Goal: Use online tool/utility: Utilize a website feature to perform a specific function

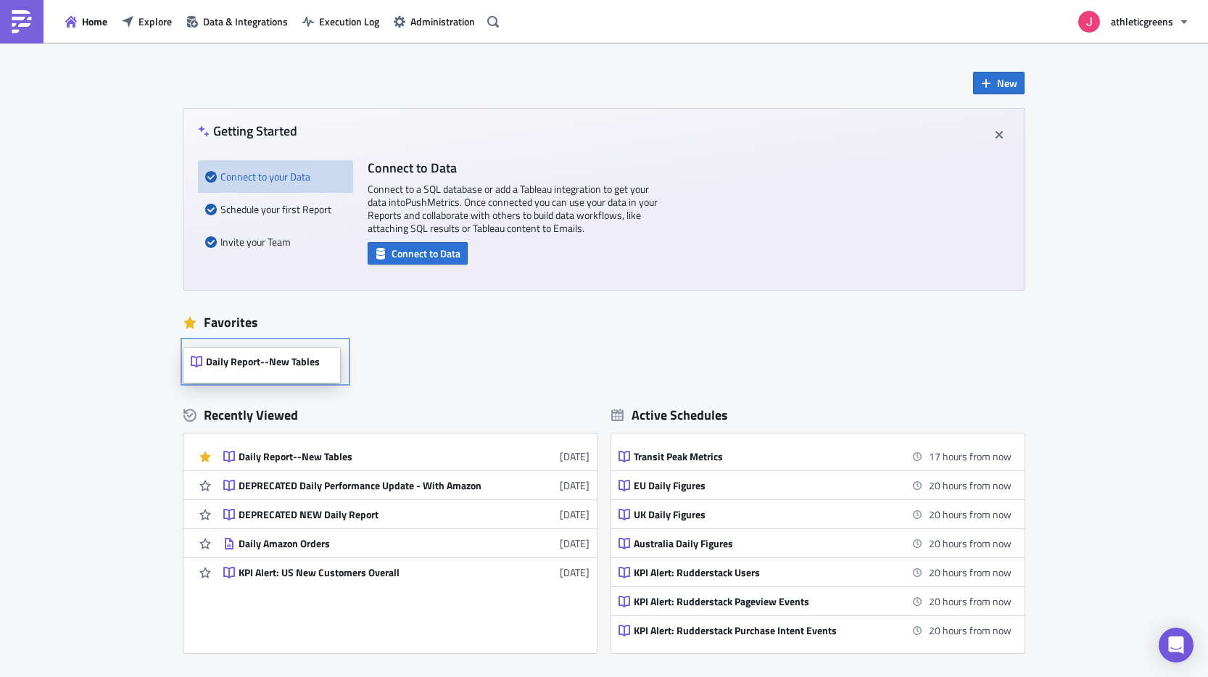
click at [256, 369] on div "Daily Report--New Tables" at bounding box center [255, 365] width 129 height 20
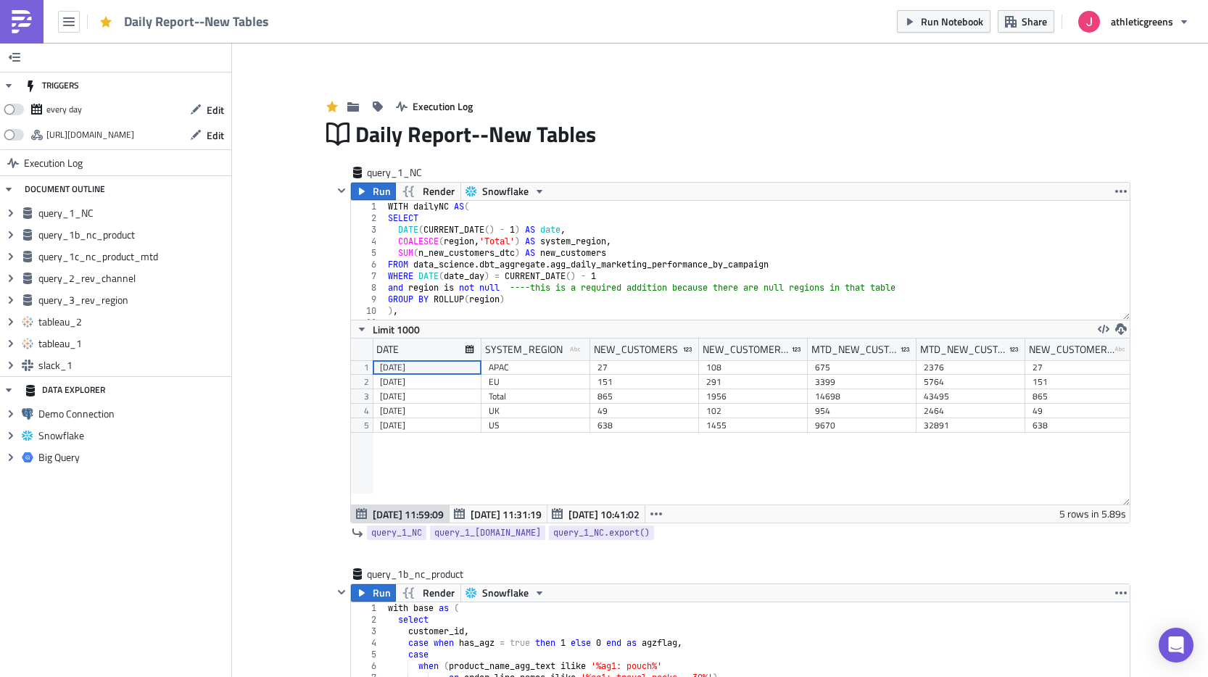
scroll to position [166, 779]
click at [20, 114] on span at bounding box center [14, 110] width 20 height 12
click at [16, 110] on input "checkbox" at bounding box center [11, 105] width 9 height 9
checkbox input "true"
click at [368, 194] on button "Run" at bounding box center [373, 191] width 45 height 17
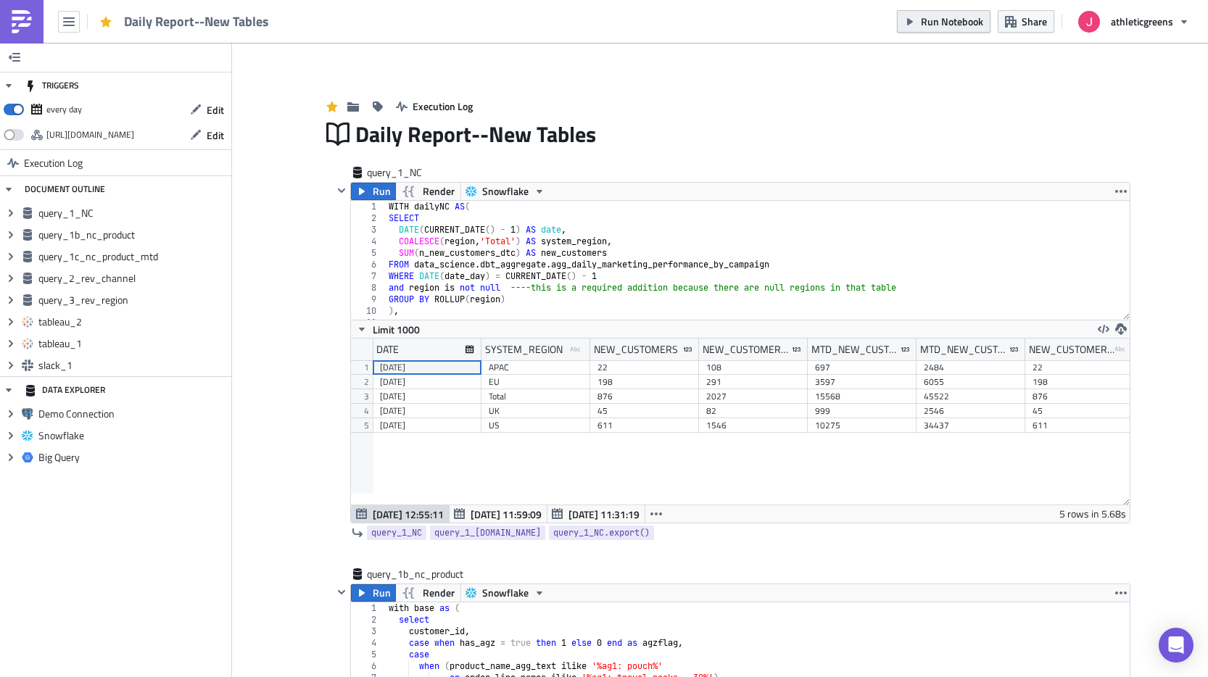
click at [950, 19] on span "Run Notebook" at bounding box center [952, 21] width 62 height 15
